Goal: Task Accomplishment & Management: Use online tool/utility

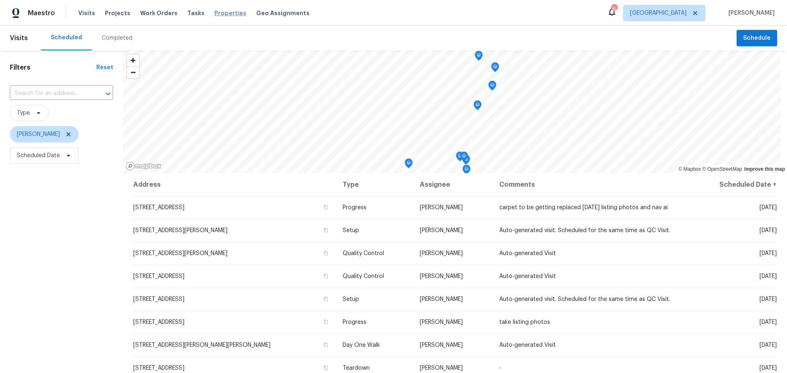
click at [220, 16] on span "Properties" at bounding box center [230, 13] width 32 height 8
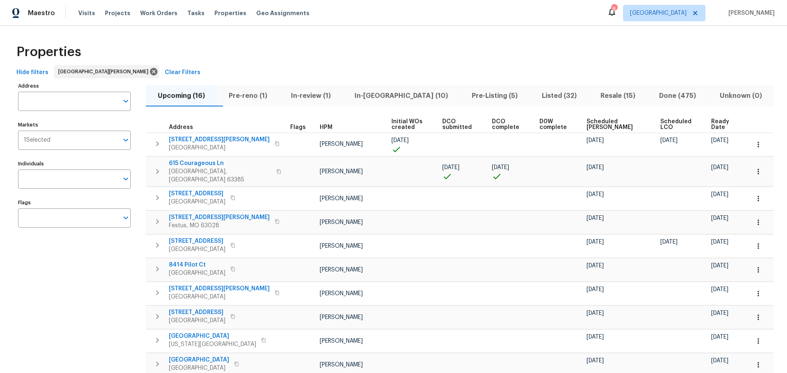
click at [387, 96] on span "In-[GEOGRAPHIC_DATA] (10)" at bounding box center [400, 95] width 107 height 11
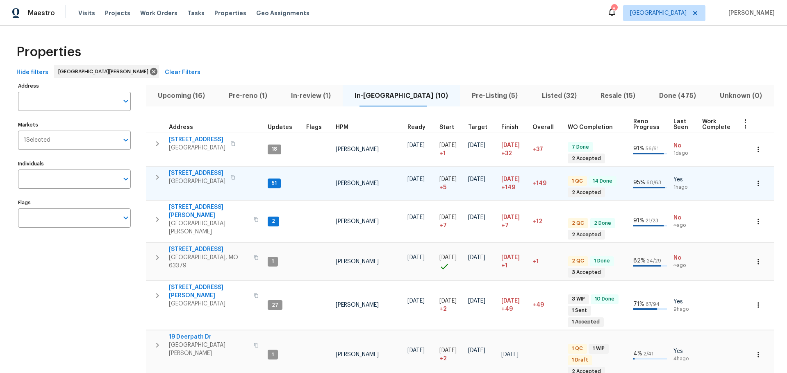
click at [202, 170] on span "[STREET_ADDRESS]" at bounding box center [197, 173] width 57 height 8
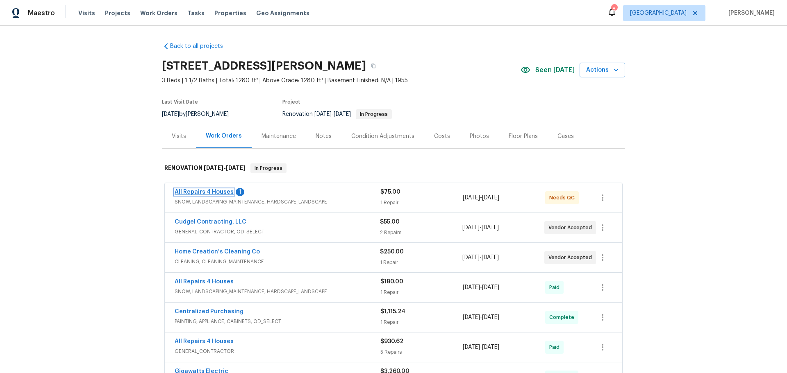
click at [220, 192] on link "All Repairs 4 Houses" at bounding box center [204, 192] width 59 height 6
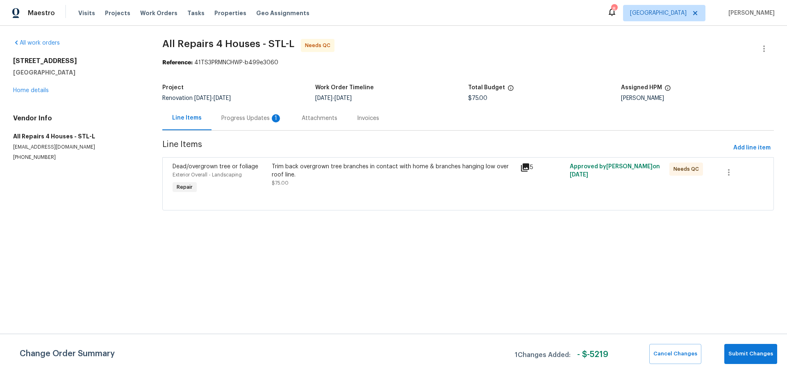
click at [253, 122] on div "Progress Updates 1" at bounding box center [251, 118] width 61 height 8
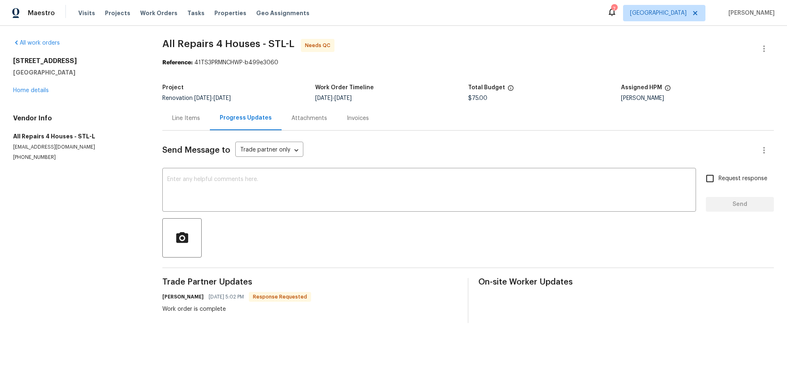
click at [193, 120] on div "Line Items" at bounding box center [186, 118] width 28 height 8
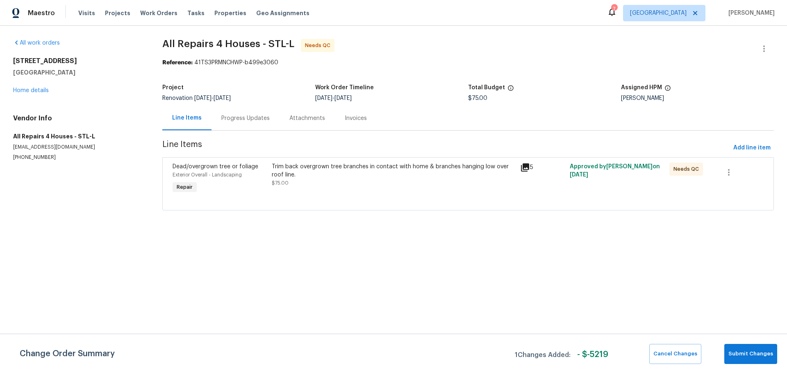
click at [357, 189] on div "Trim back overgrown tree branches in contact with home & branches hanging low o…" at bounding box center [393, 179] width 248 height 38
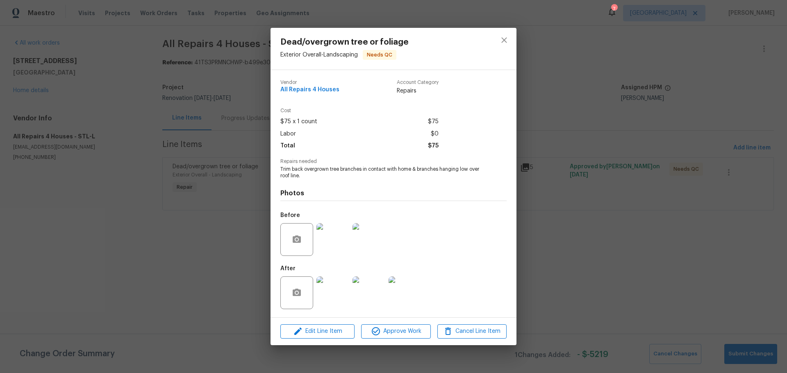
click at [336, 277] on img at bounding box center [332, 293] width 33 height 33
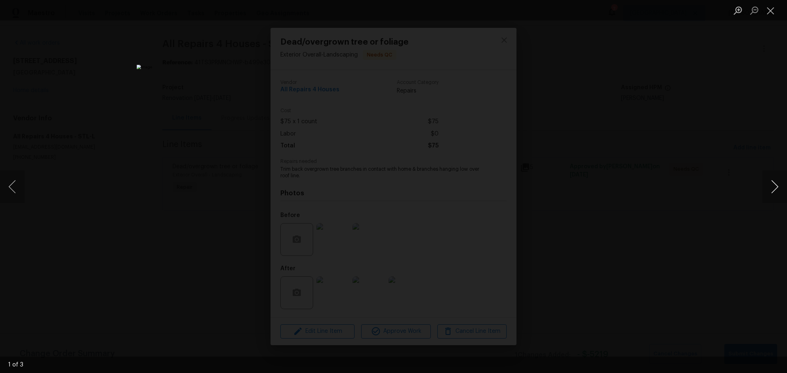
click at [774, 188] on button "Next image" at bounding box center [774, 186] width 25 height 33
click at [774, 4] on button "Close lightbox" at bounding box center [770, 10] width 16 height 14
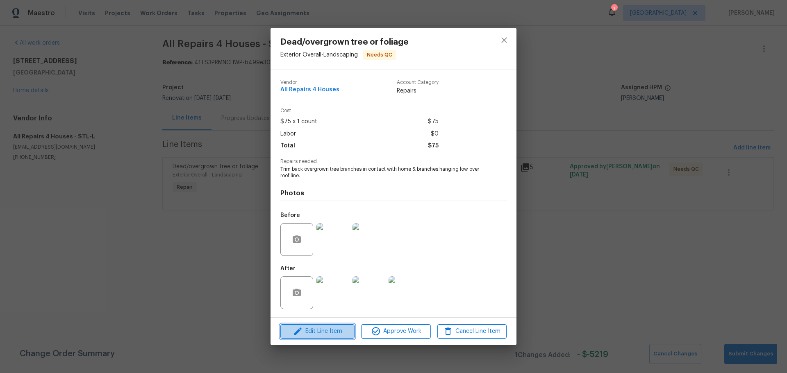
click at [333, 335] on span "Edit Line Item" at bounding box center [317, 332] width 69 height 10
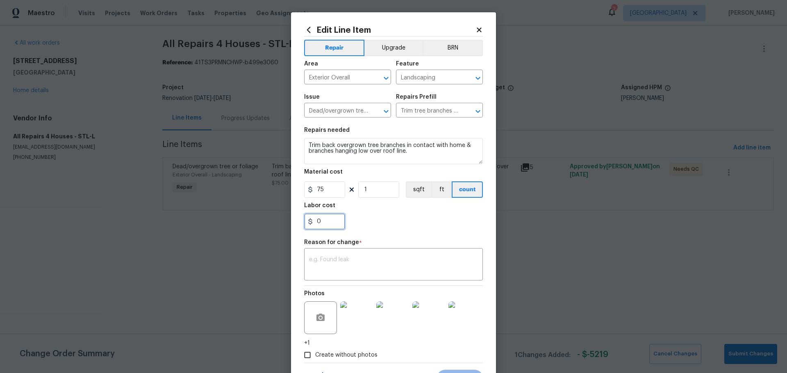
click at [327, 222] on input "0" at bounding box center [324, 221] width 41 height 16
type input "300"
click at [333, 269] on textarea at bounding box center [393, 265] width 169 height 17
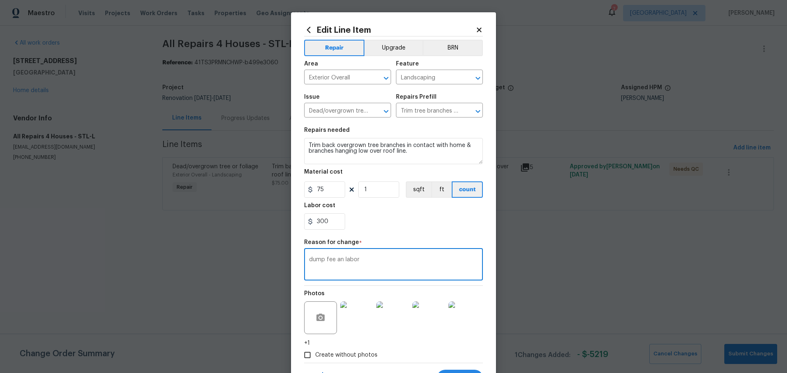
scroll to position [39, 0]
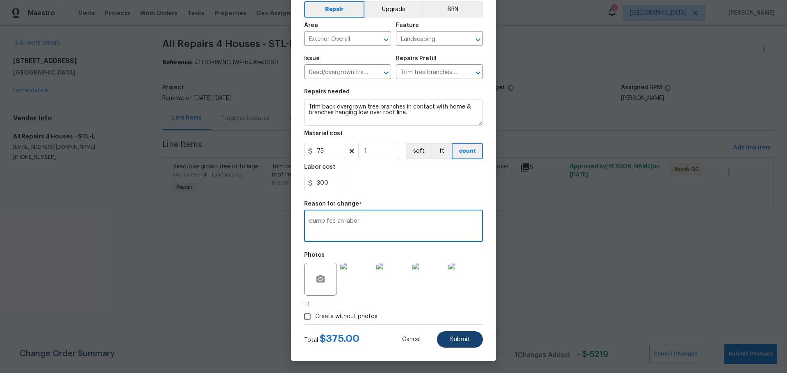
type textarea "dump fee an labor"
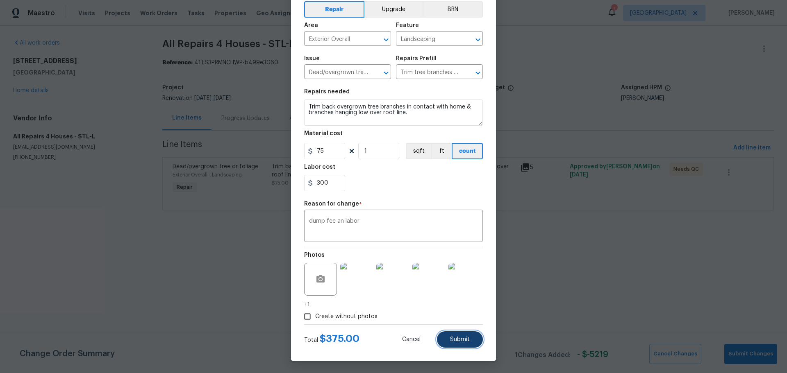
click at [449, 333] on button "Submit" at bounding box center [460, 339] width 46 height 16
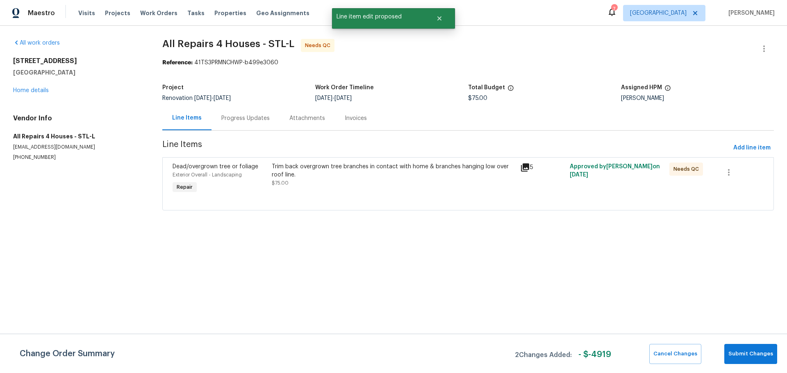
scroll to position [0, 0]
click at [740, 352] on span "Submit Changes" at bounding box center [750, 353] width 45 height 9
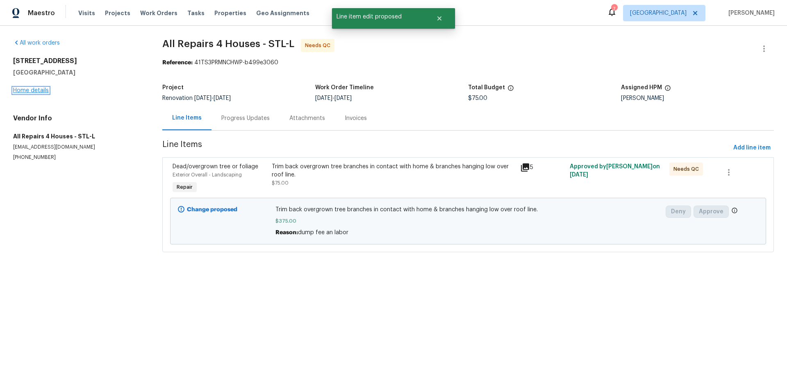
click at [29, 88] on link "Home details" at bounding box center [31, 91] width 36 height 6
